Goal: Find specific page/section: Find specific page/section

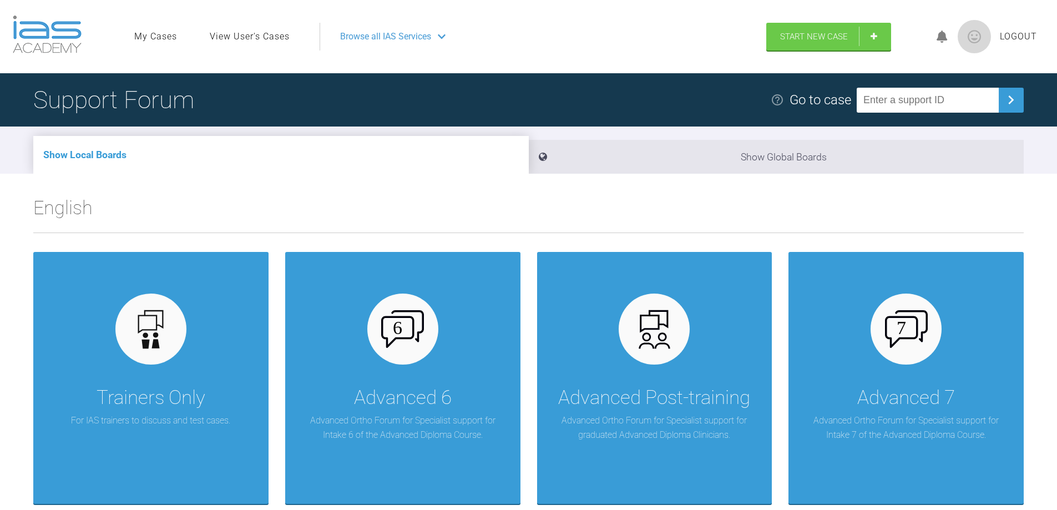
click at [406, 38] on span "Browse all IAS Services" at bounding box center [385, 36] width 91 height 14
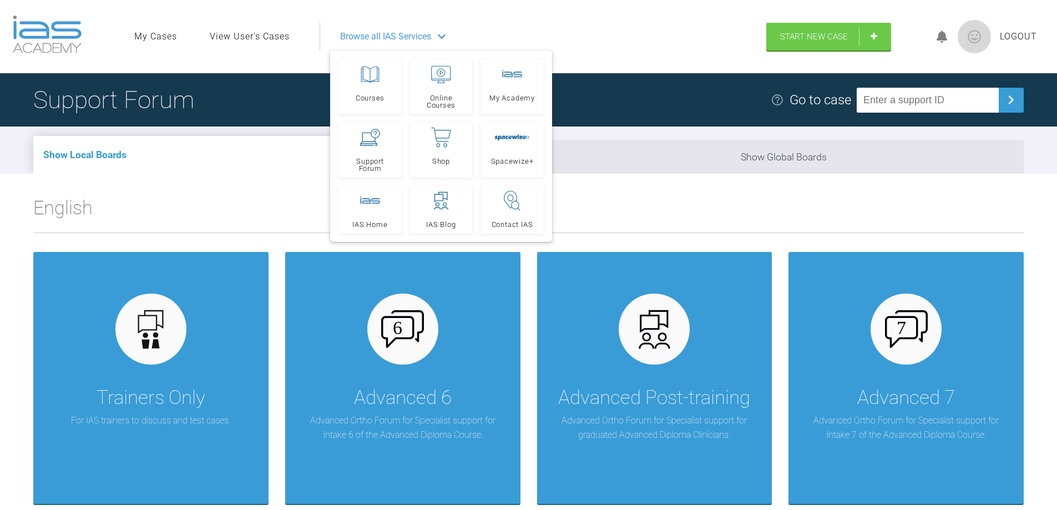
click at [262, 41] on link "View User's Cases" at bounding box center [250, 36] width 80 height 14
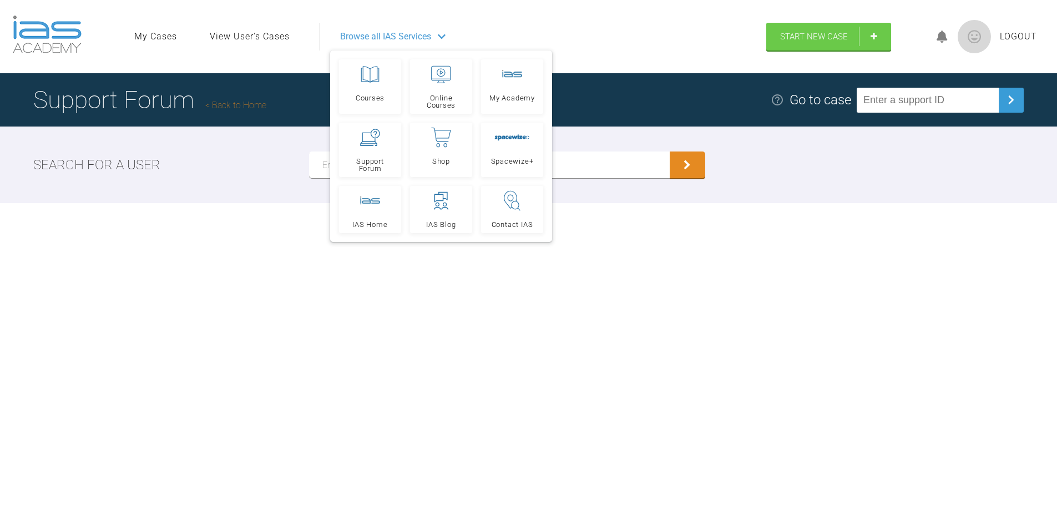
click at [368, 37] on span "Browse all IAS Services" at bounding box center [385, 36] width 91 height 14
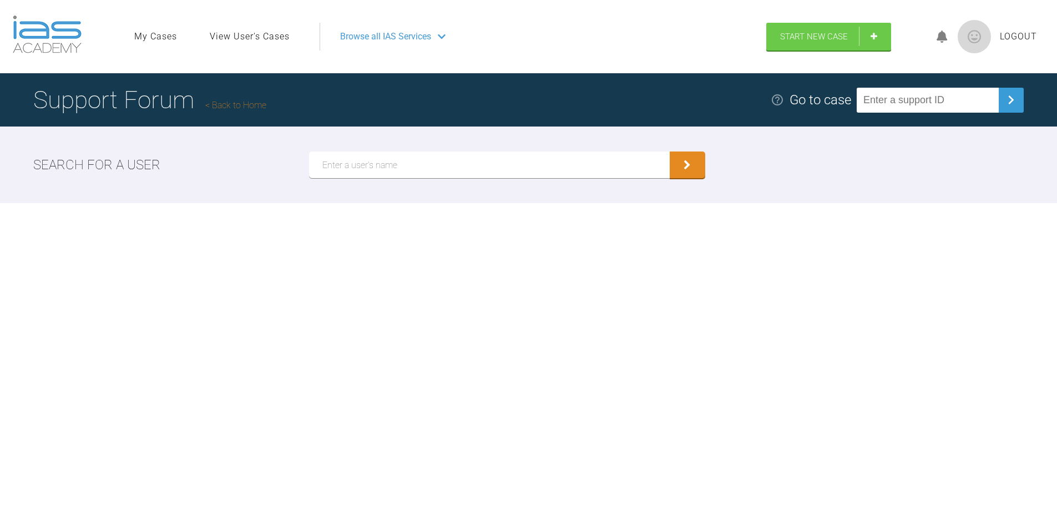
click at [345, 166] on input "text" at bounding box center [489, 164] width 361 height 27
type input "[PERSON_NAME]"
click at [684, 168] on icon "submit" at bounding box center [687, 166] width 7 height 10
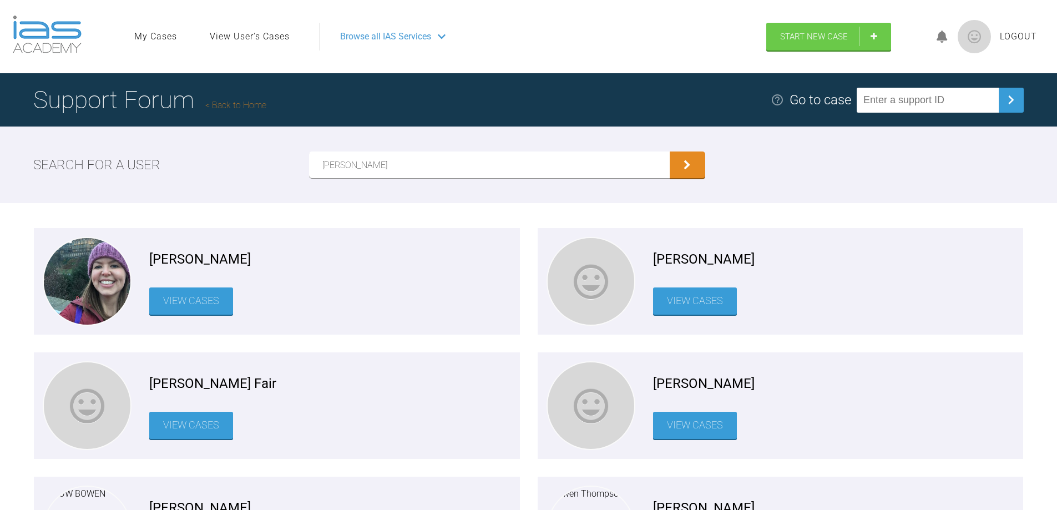
click at [214, 304] on link "View Cases" at bounding box center [191, 300] width 84 height 27
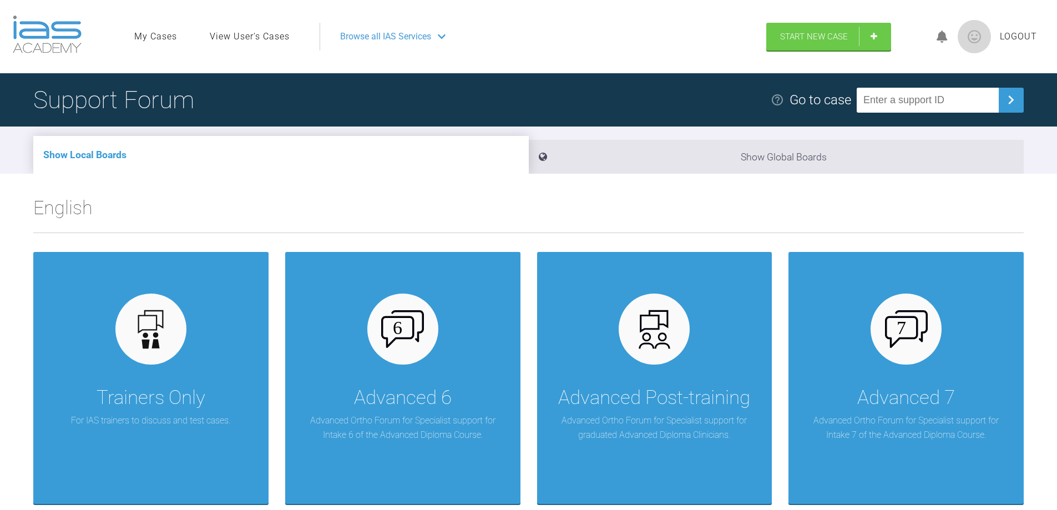
click at [280, 38] on link "View User's Cases" at bounding box center [250, 36] width 80 height 14
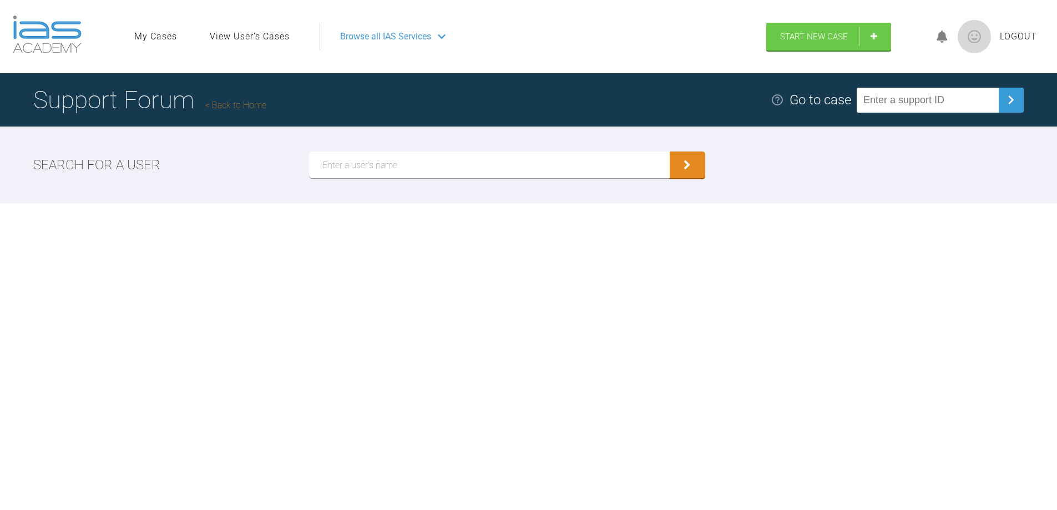
click at [381, 161] on input "text" at bounding box center [489, 164] width 361 height 27
type input "O'Shea"
click at [684, 166] on icon "submit" at bounding box center [687, 166] width 7 height 10
